Goal: Information Seeking & Learning: Find specific fact

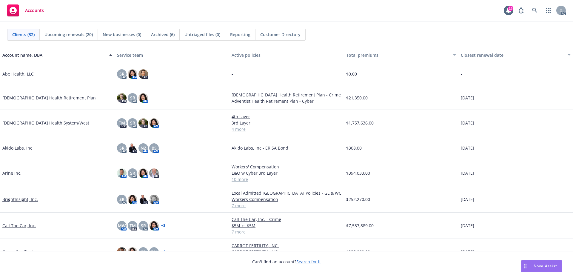
click at [10, 172] on link "Arine Inc." at bounding box center [11, 173] width 19 height 6
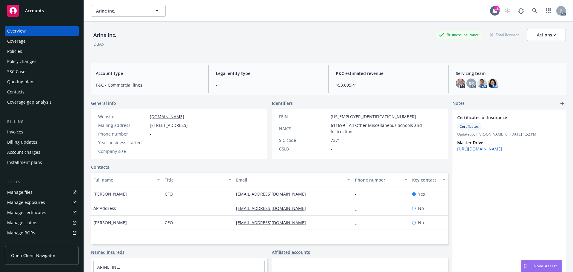
drag, startPoint x: 17, startPoint y: 52, endPoint x: 28, endPoint y: 52, distance: 11.3
click at [17, 52] on div "Policies" at bounding box center [14, 52] width 15 height 10
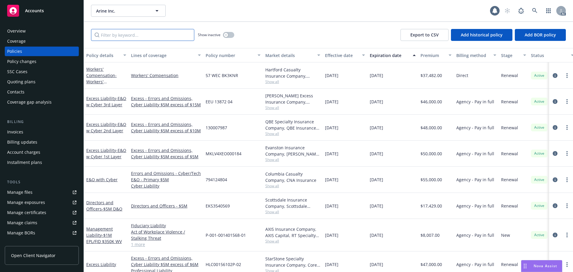
click at [120, 39] on input "Filter by keyword..." at bounding box center [142, 35] width 103 height 12
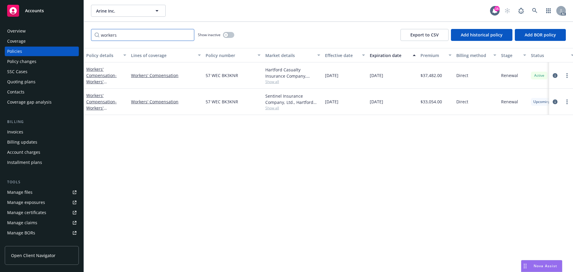
type input "workers"
drag, startPoint x: 238, startPoint y: 101, endPoint x: 204, endPoint y: 102, distance: 33.4
click at [204, 102] on div "57 WEC BK3KNR" at bounding box center [233, 102] width 60 height 26
copy span "57 WEC BK3KNR"
